Goal: Navigation & Orientation: Find specific page/section

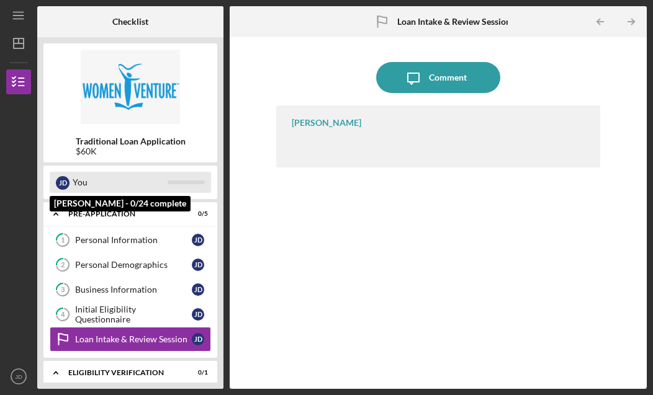
click at [182, 181] on div at bounding box center [186, 183] width 37 height 4
click at [97, 172] on div "You" at bounding box center [120, 182] width 95 height 21
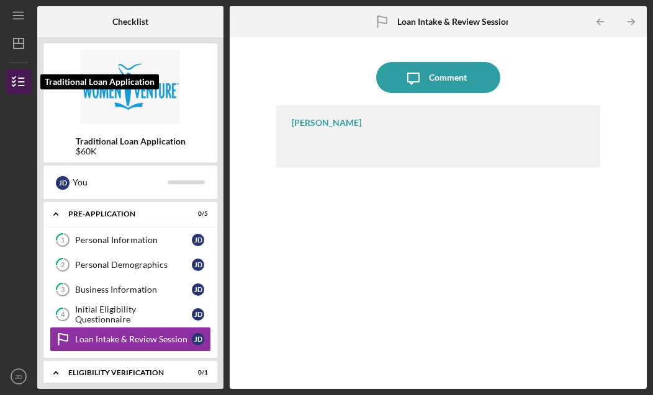
click at [19, 82] on line "button" at bounding box center [22, 82] width 6 height 0
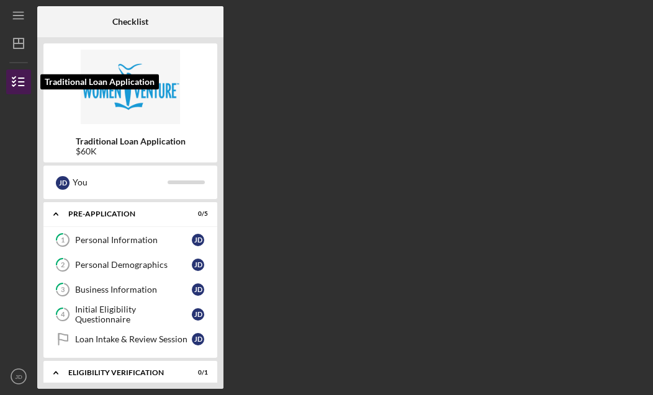
click at [15, 81] on polyline "button" at bounding box center [13, 82] width 3 height 2
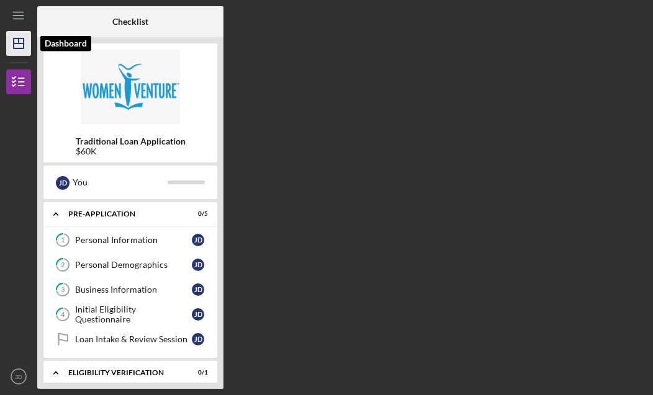
click at [19, 28] on icon "Icon/Dashboard" at bounding box center [18, 43] width 31 height 31
